Goal: Transaction & Acquisition: Download file/media

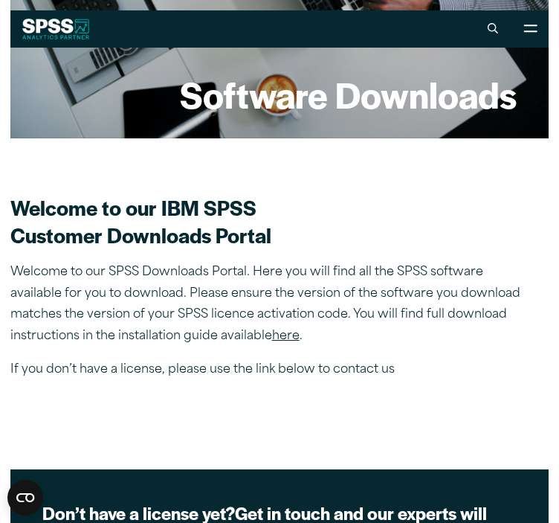
scroll to position [213, 0]
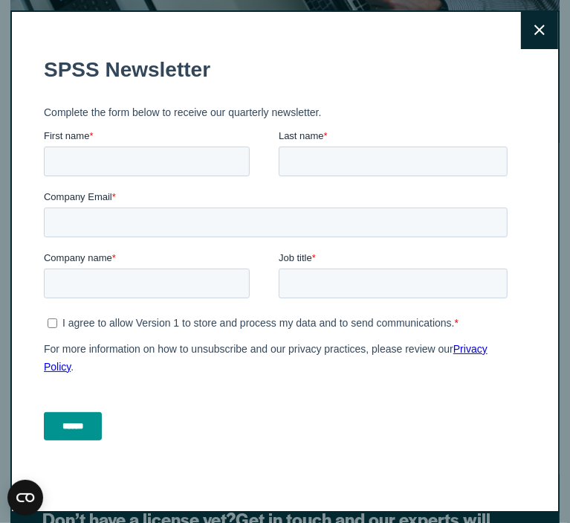
click at [521, 32] on button "Close" at bounding box center [539, 30] width 37 height 37
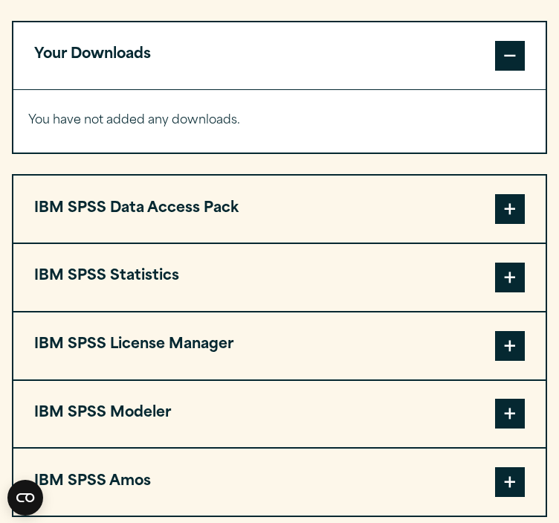
scroll to position [1168, 0]
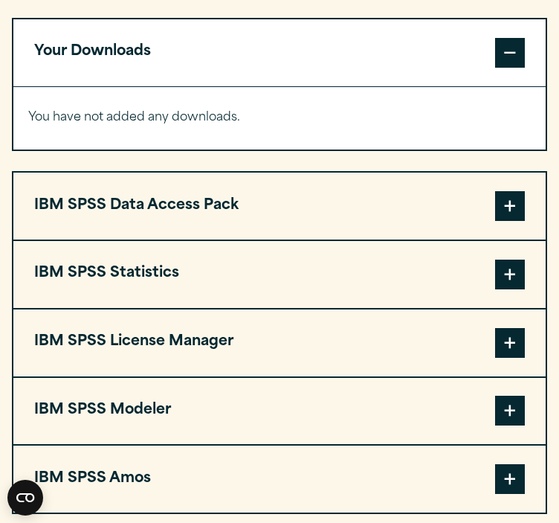
click at [319, 241] on button "IBM SPSS Statistics" at bounding box center [279, 274] width 532 height 67
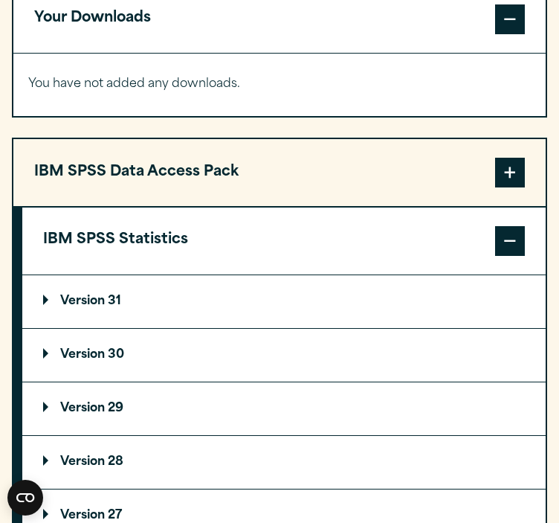
scroll to position [1213, 0]
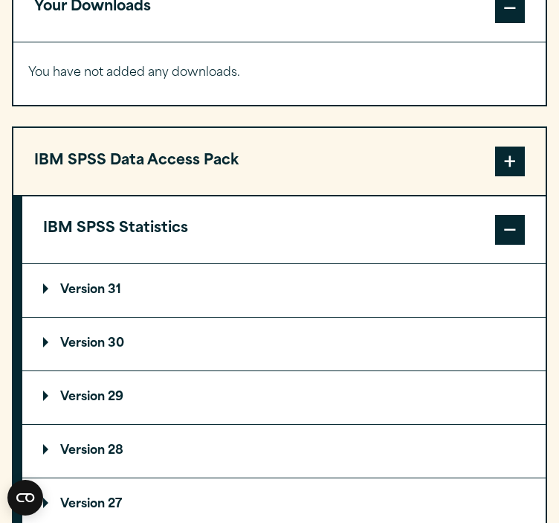
click at [151, 264] on summary "Version 31" at bounding box center [284, 290] width 524 height 53
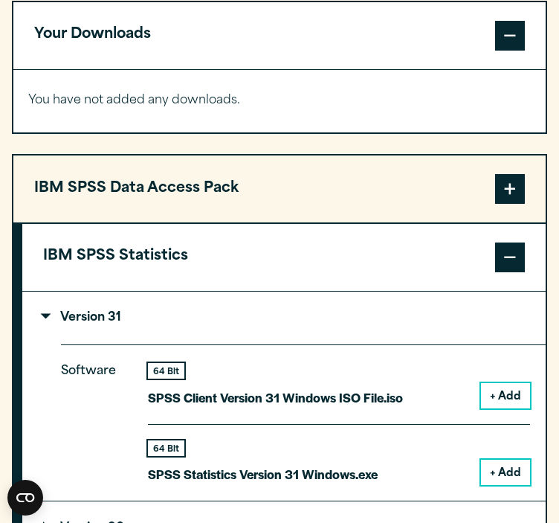
scroll to position [1196, 0]
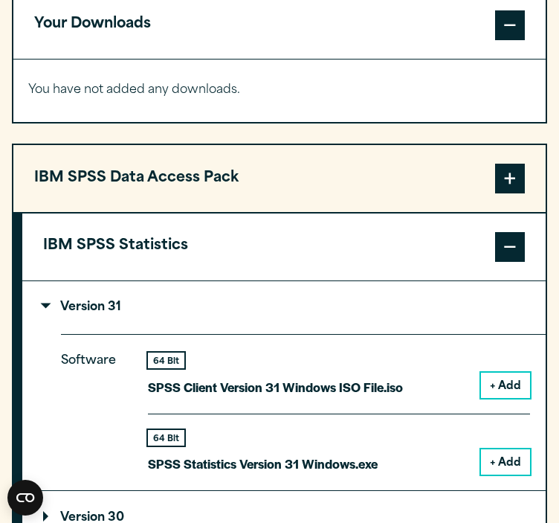
click at [486, 449] on button "+ Add" at bounding box center [505, 461] width 49 height 25
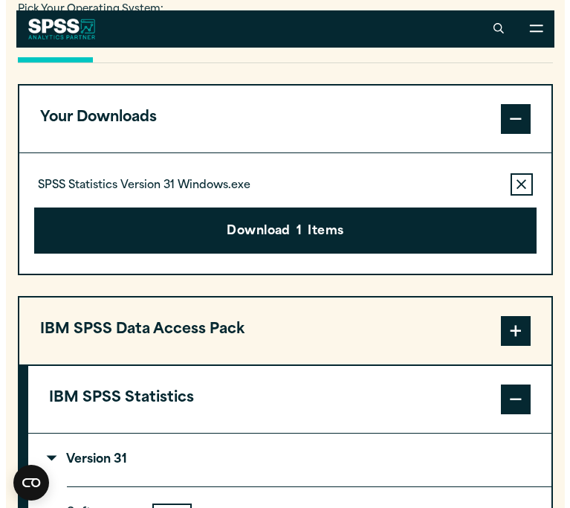
scroll to position [1101, 0]
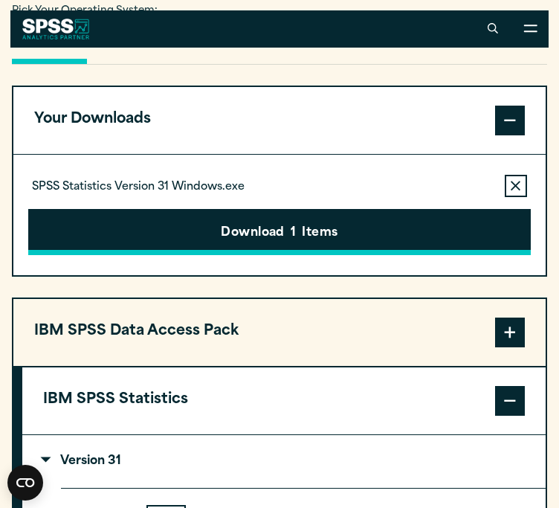
click at [280, 209] on button "Download 1 Items" at bounding box center [279, 232] width 502 height 46
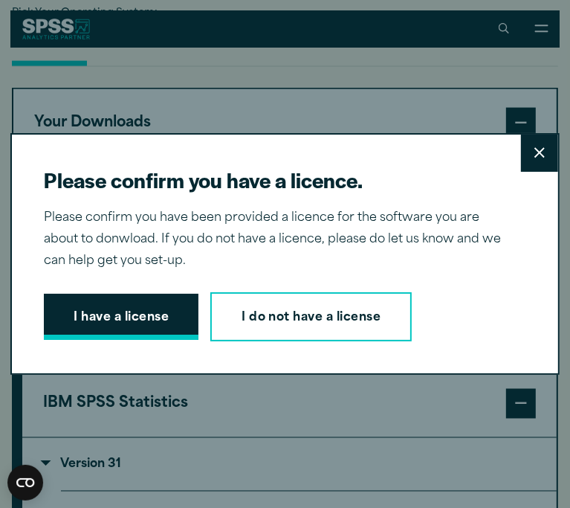
click at [147, 302] on button "I have a license" at bounding box center [121, 317] width 155 height 46
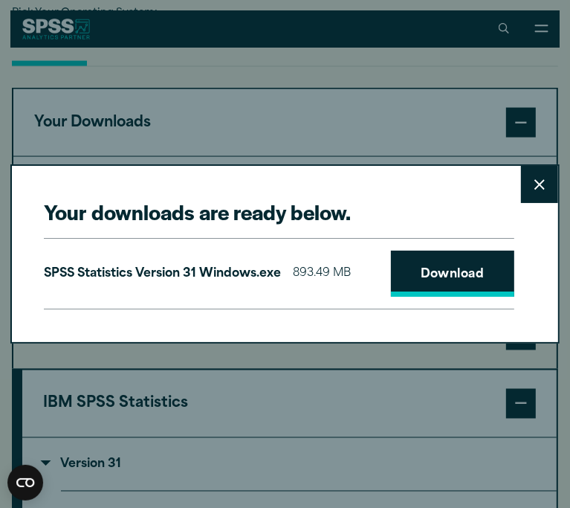
click at [421, 277] on link "Download" at bounding box center [452, 274] width 123 height 46
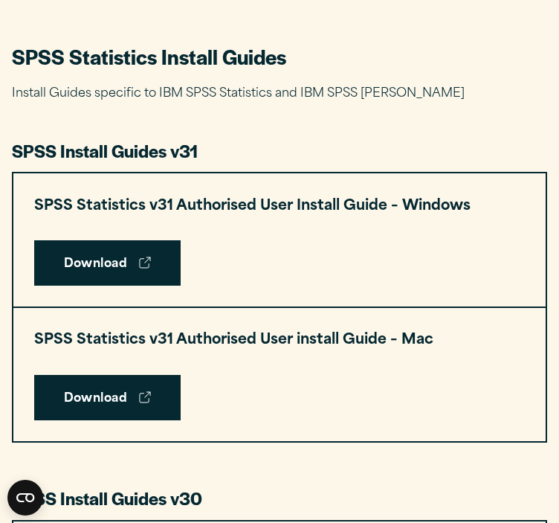
scroll to position [640, 0]
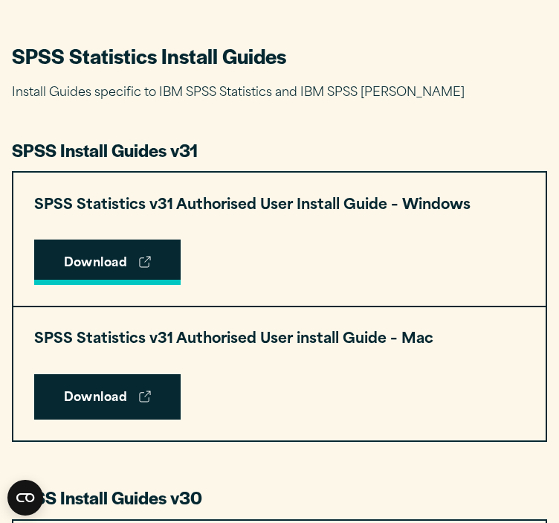
click at [116, 258] on link "Download" at bounding box center [107, 262] width 147 height 46
